Goal: Book appointment/travel/reservation

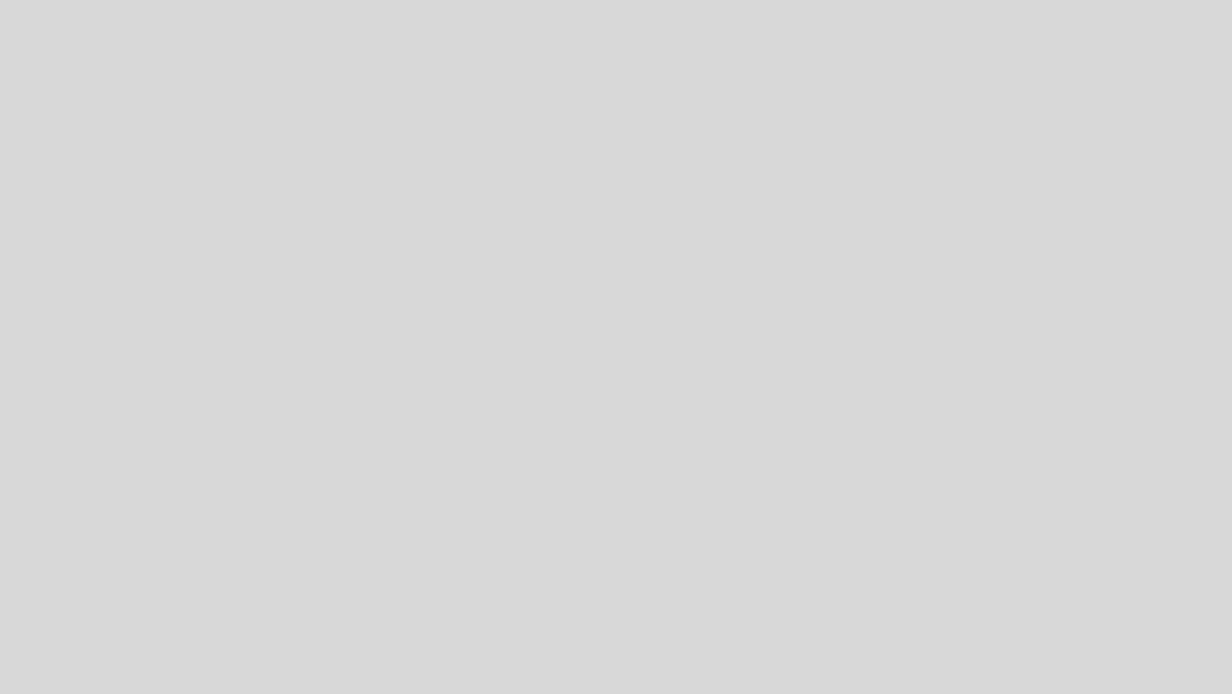
select select "pt"
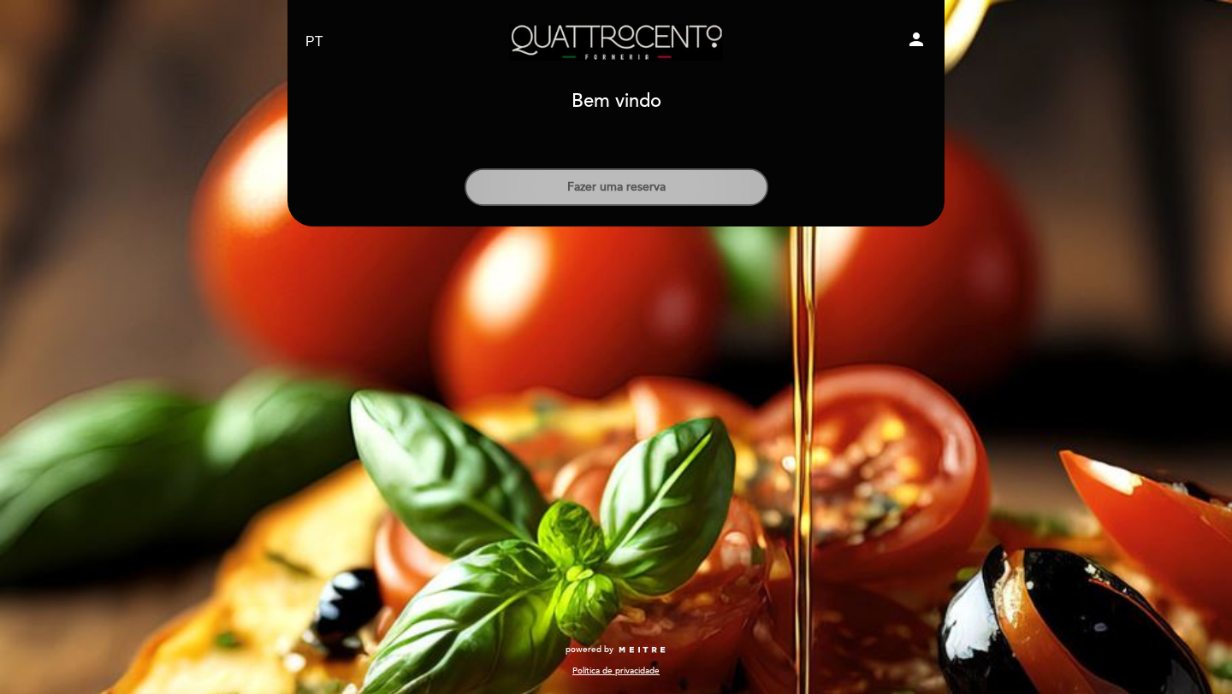
click at [671, 186] on button "Fazer uma reserva" at bounding box center [616, 187] width 304 height 38
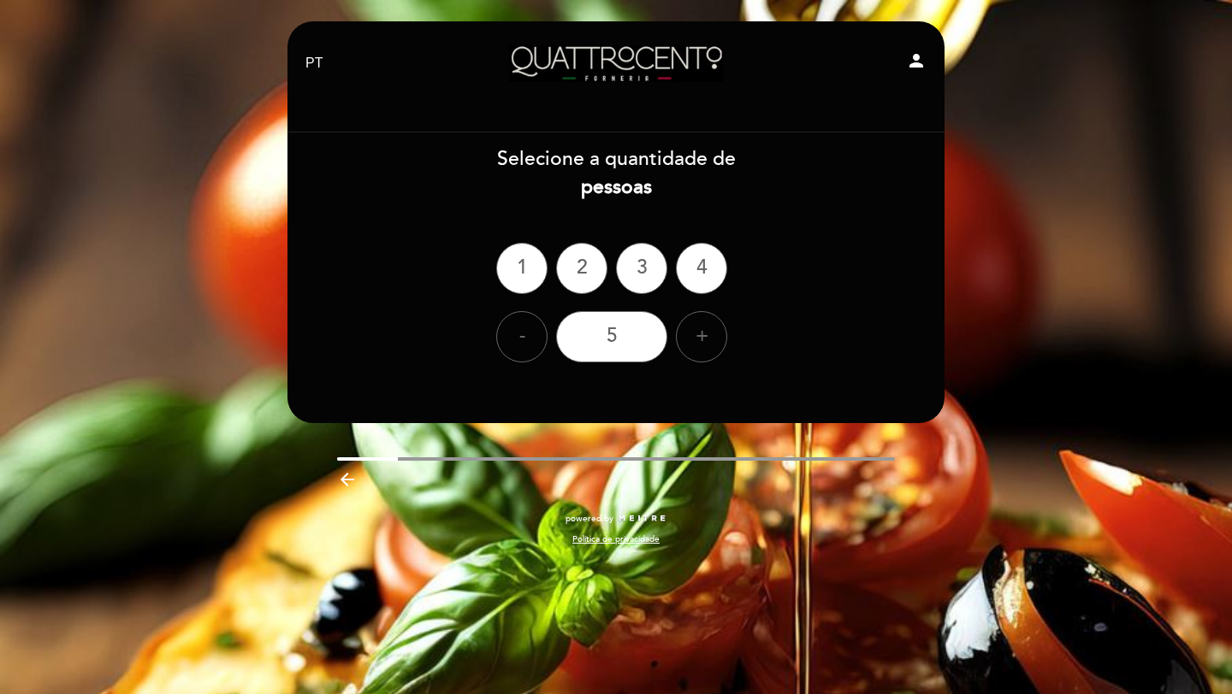
click at [680, 356] on div "- 5 +" at bounding box center [616, 336] width 659 height 51
click at [685, 344] on div "+" at bounding box center [701, 336] width 51 height 51
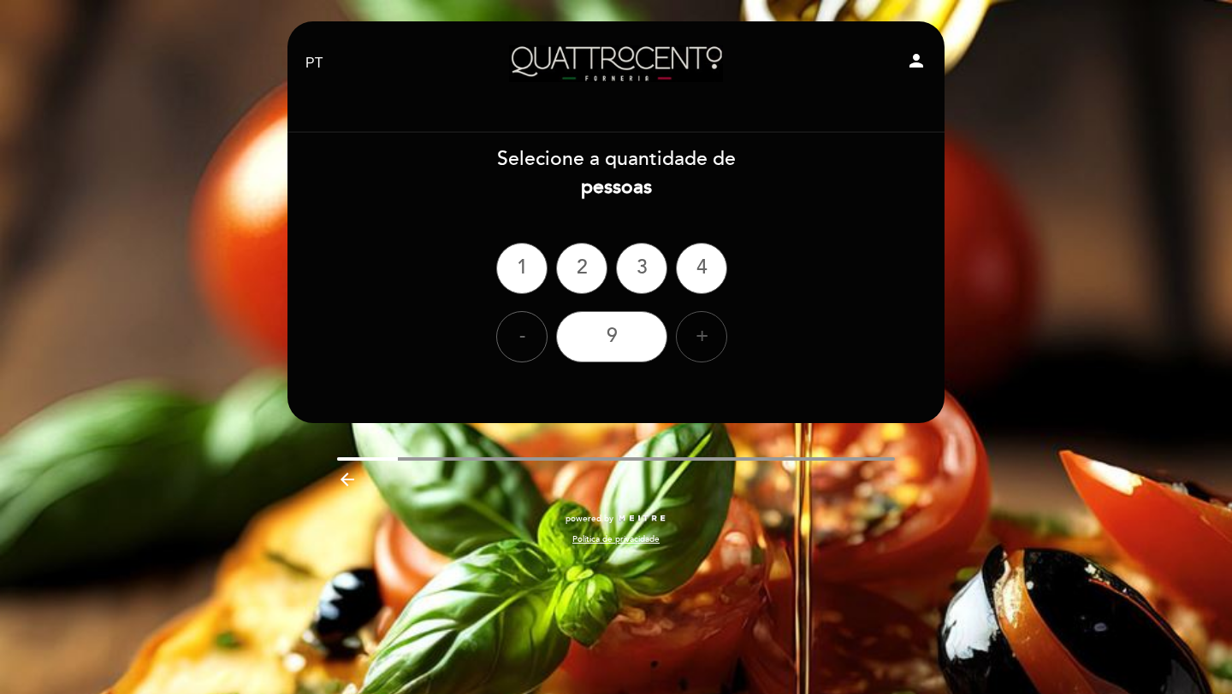
click at [685, 344] on div "+" at bounding box center [701, 336] width 51 height 51
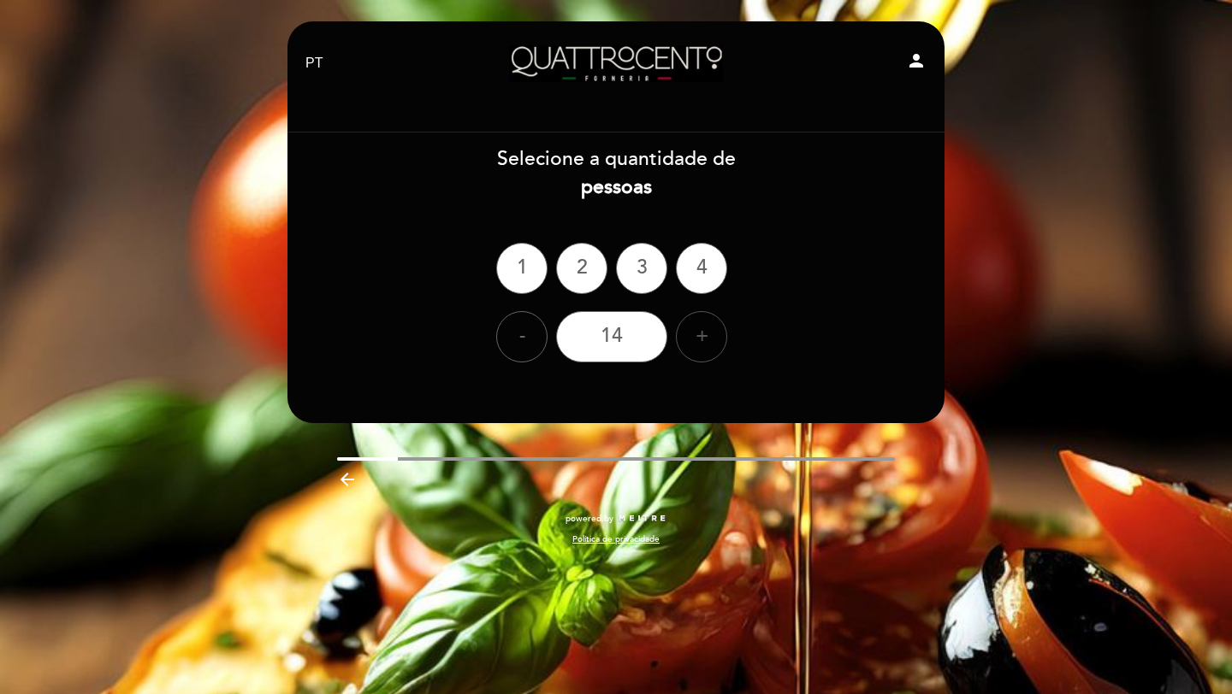
click at [685, 344] on div "+" at bounding box center [701, 336] width 51 height 51
click at [535, 340] on div "-" at bounding box center [521, 336] width 51 height 51
click at [620, 334] on div "15" at bounding box center [611, 336] width 111 height 51
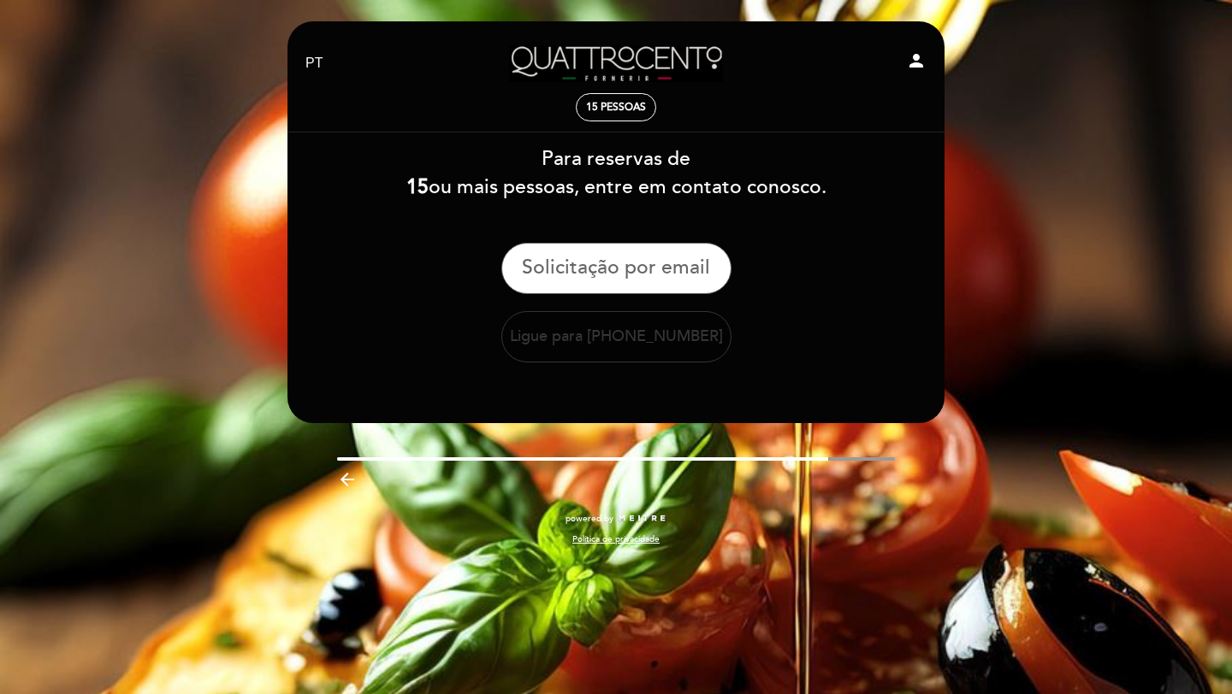
click at [612, 335] on button "Ligue para [PHONE_NUMBER]" at bounding box center [616, 336] width 230 height 51
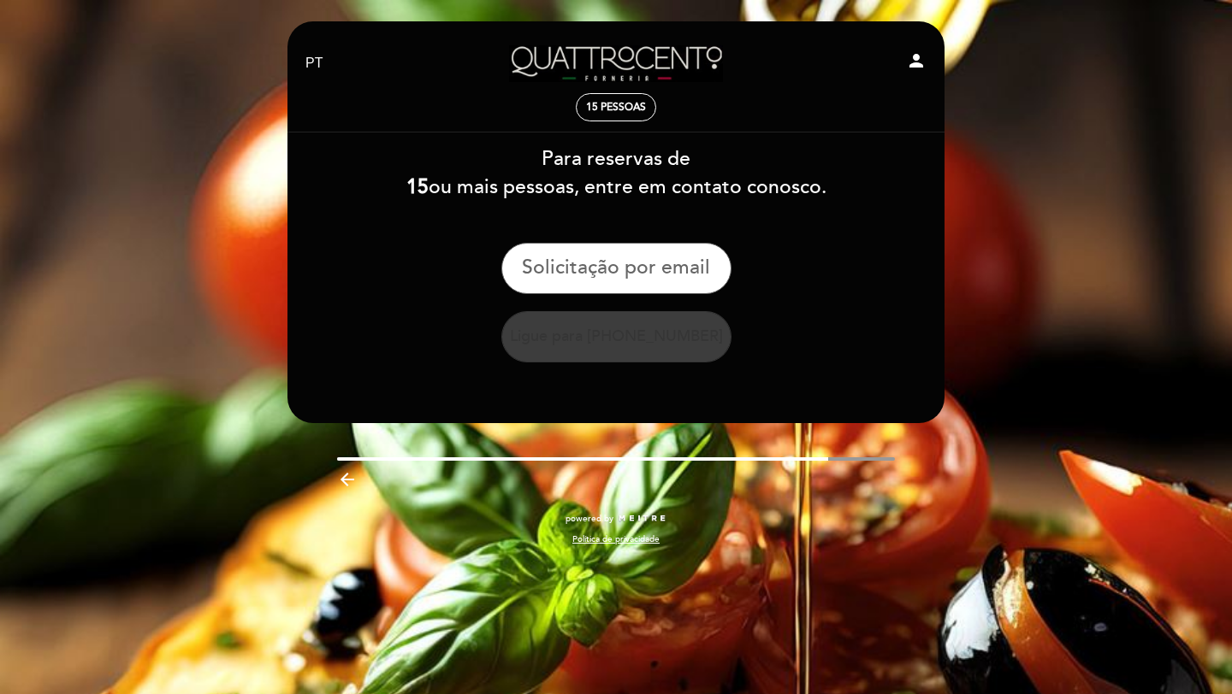
drag, startPoint x: 724, startPoint y: 337, endPoint x: 667, endPoint y: 336, distance: 57.3
click at [667, 336] on button "Ligue para [PHONE_NUMBER]" at bounding box center [616, 336] width 230 height 51
